Goal: Check status: Check status

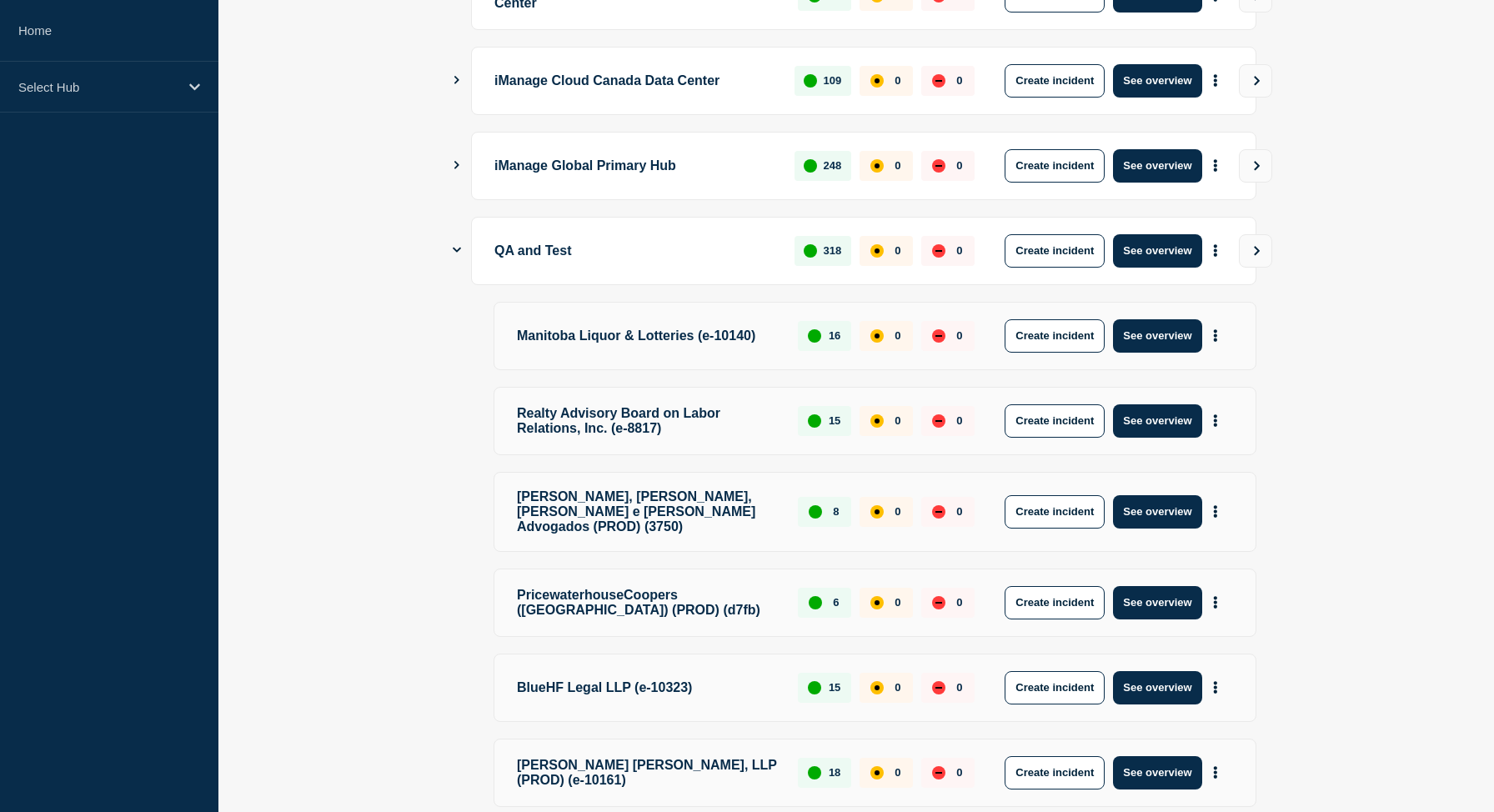
scroll to position [765, 0]
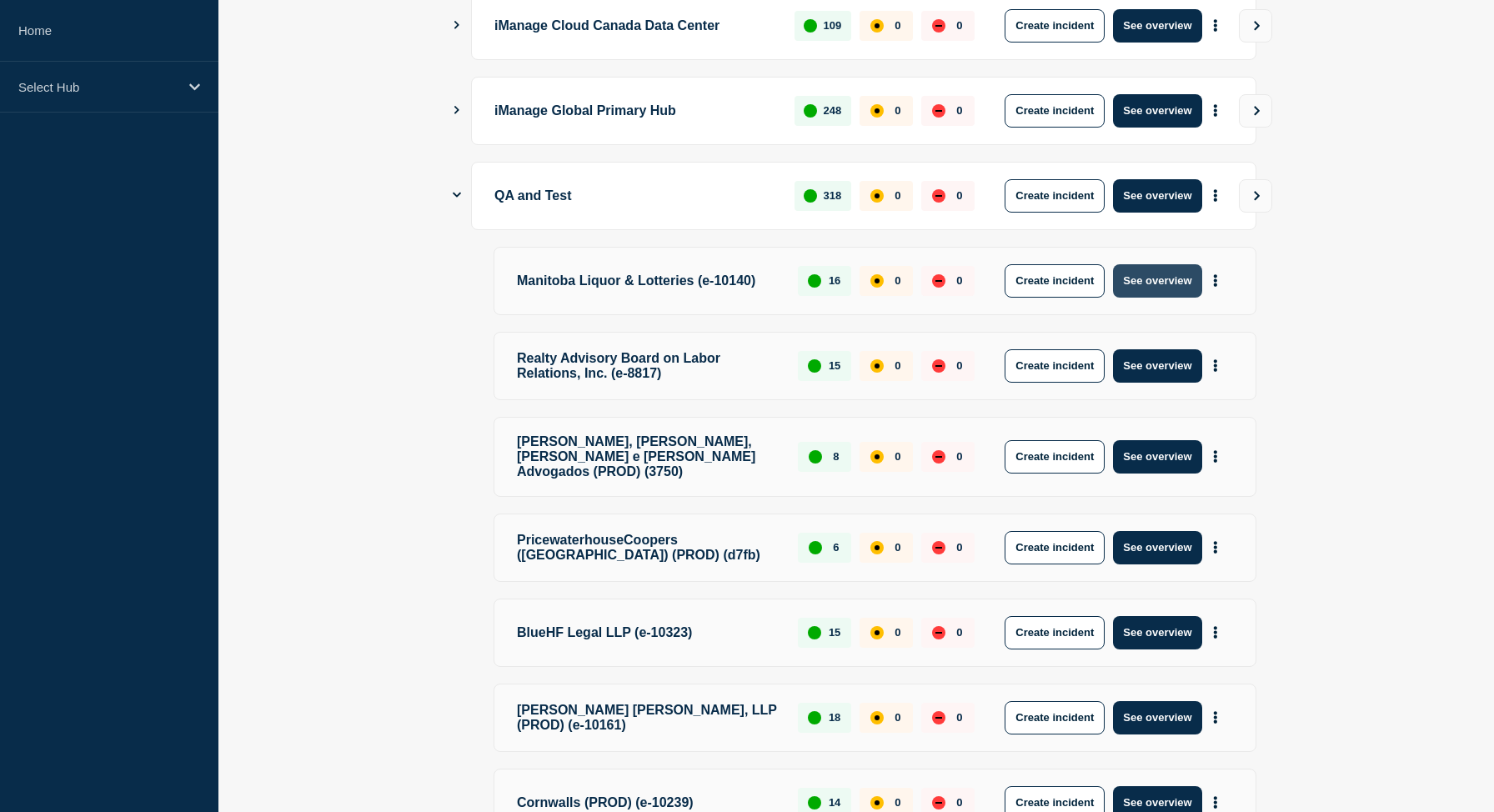
click at [1149, 282] on button "See overview" at bounding box center [1158, 281] width 88 height 33
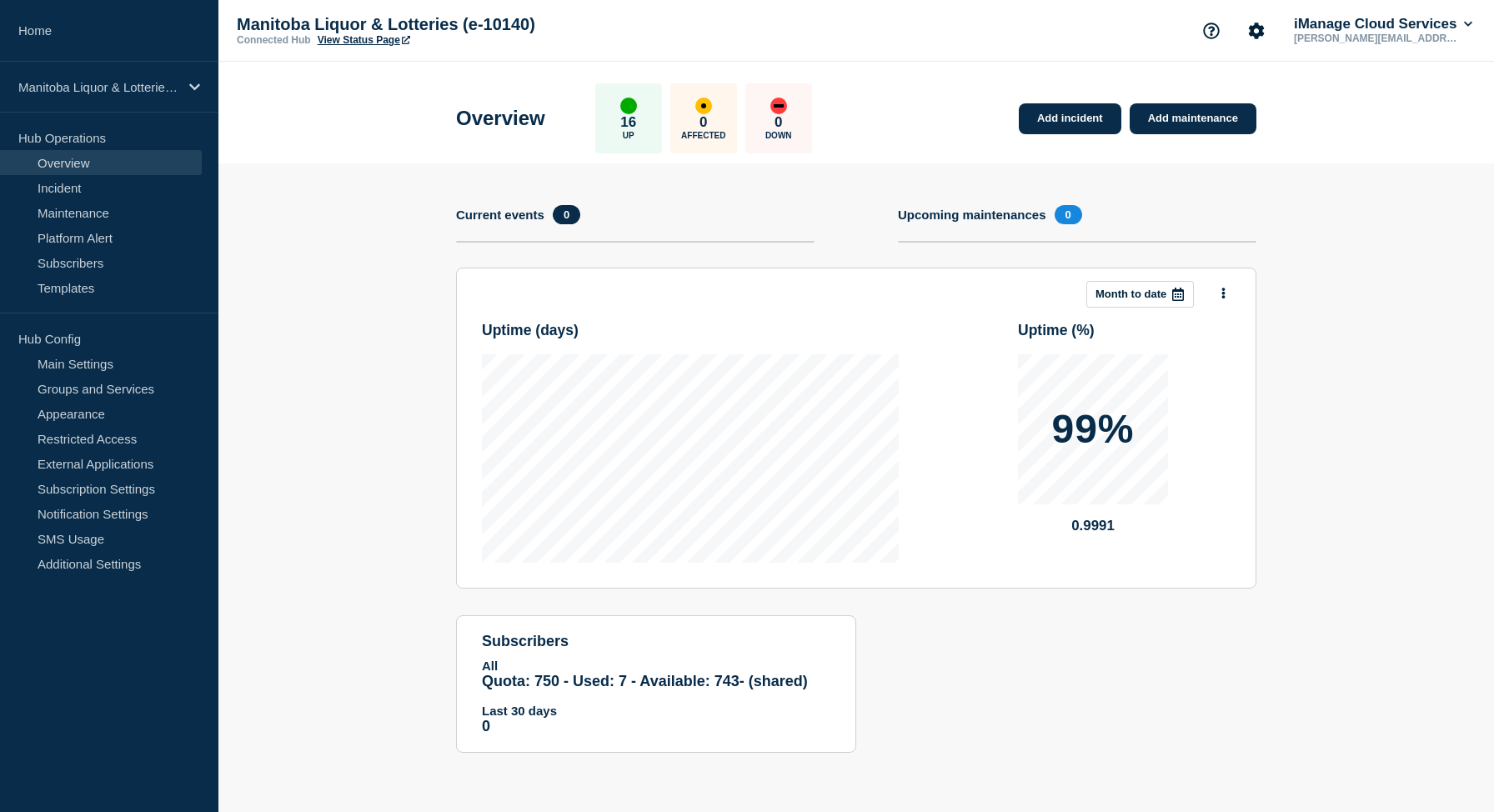
click at [379, 148] on header "Overview 16 Up 0 Affected 0 Down Add incident Add maintenance" at bounding box center [857, 112] width 1276 height 101
click at [377, 46] on link "View Status Page" at bounding box center [363, 39] width 93 height 11
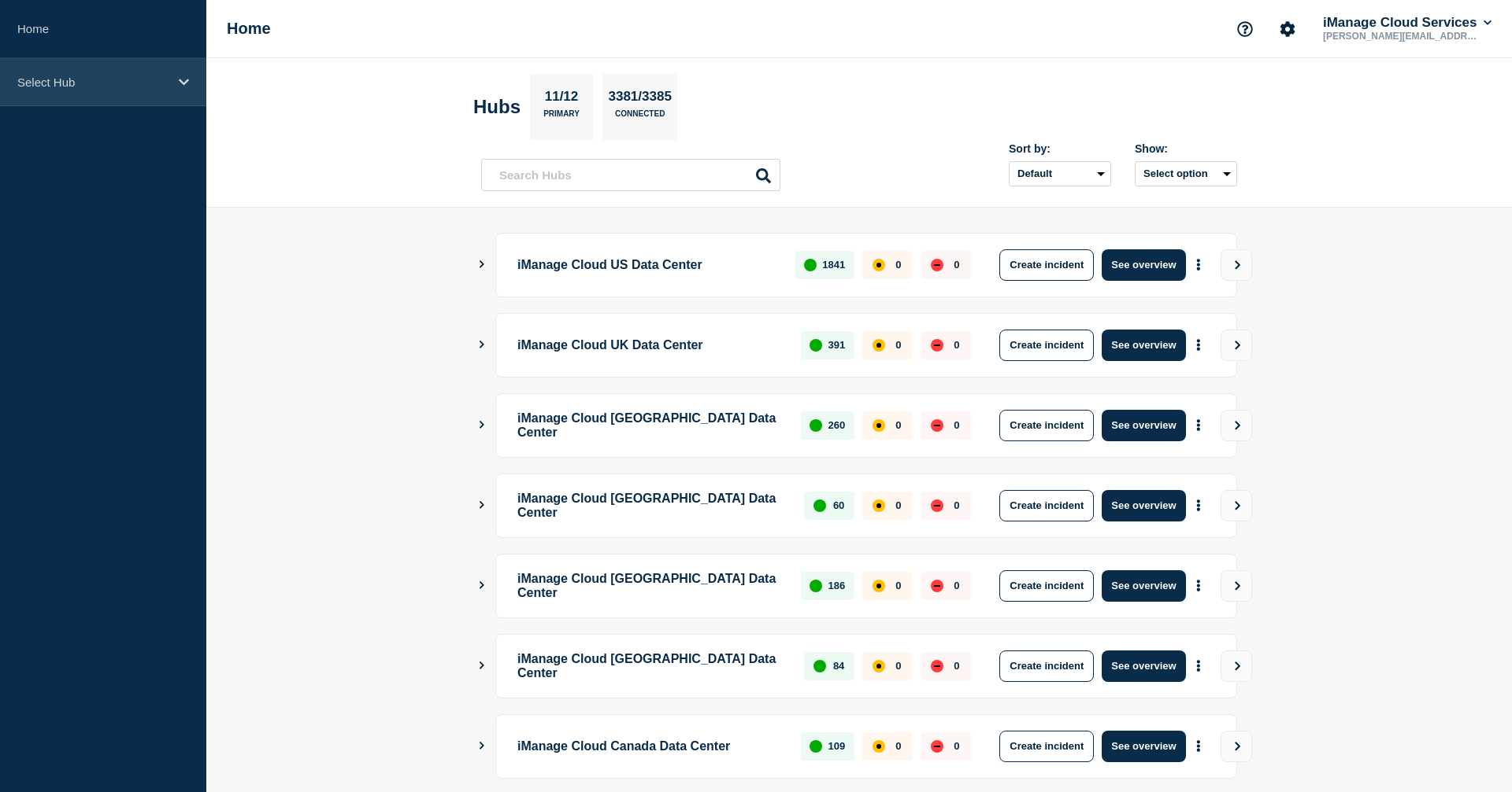
click at [60, 98] on div "Select Hub" at bounding box center [103, 82] width 206 height 48
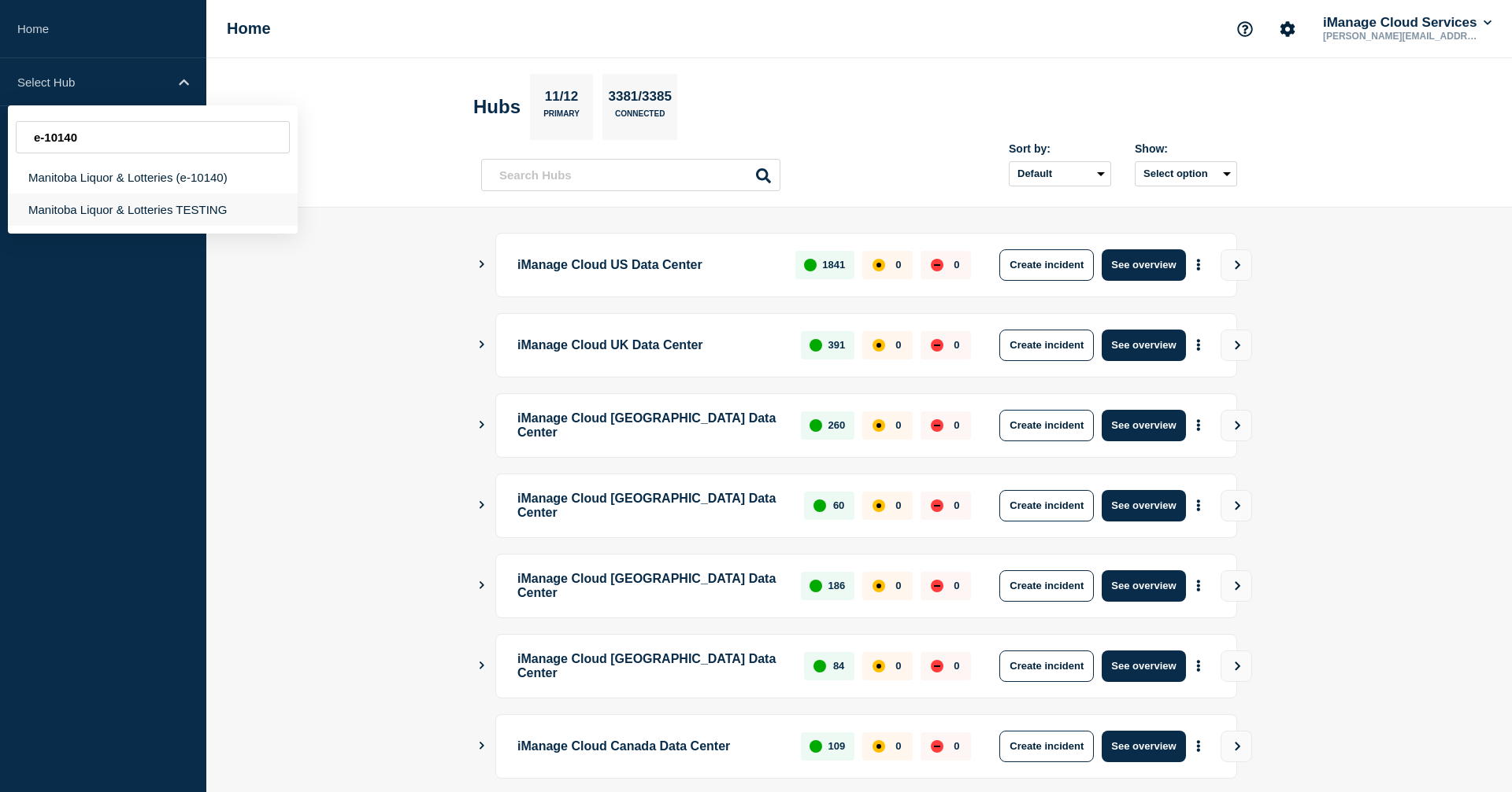
type input "e-10140"
click at [168, 221] on div "Manitoba Liquor & Lotteries TESTING" at bounding box center [153, 209] width 290 height 32
